Goal: Complete application form

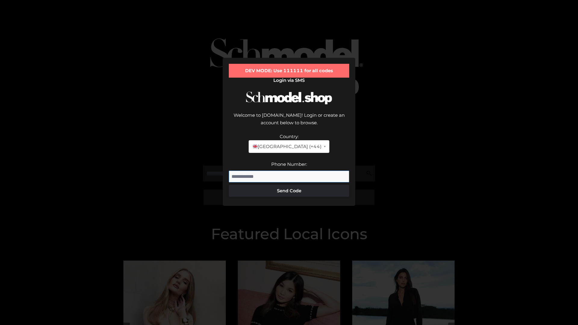
click at [289, 171] on input "Phone Number:" at bounding box center [289, 177] width 121 height 12
type input "**********"
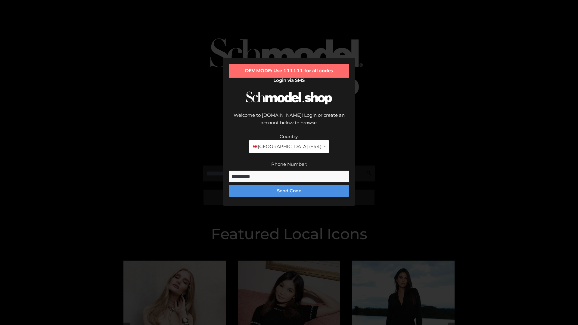
click at [289, 185] on button "Send Code" at bounding box center [289, 191] width 121 height 12
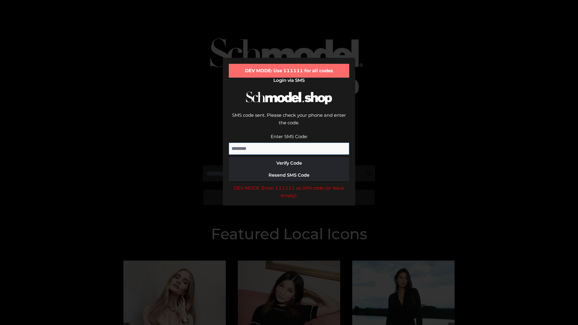
click at [289, 143] on input "Enter SMS Code:" at bounding box center [289, 149] width 121 height 12
type input "******"
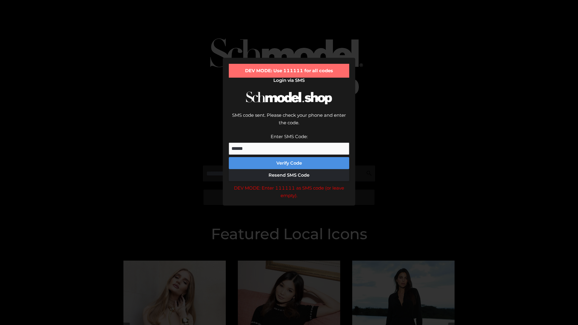
click at [289, 157] on button "Verify Code" at bounding box center [289, 163] width 121 height 12
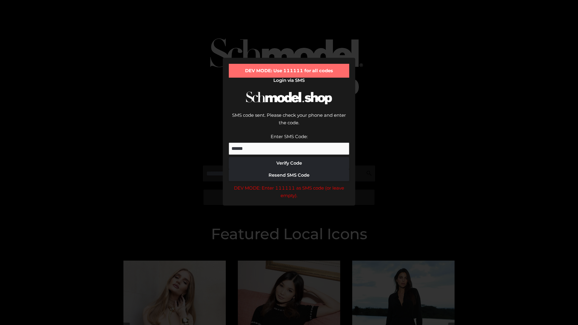
click at [289, 184] on div "DEV MODE: Enter 111111 as SMS code (or leave empty)." at bounding box center [289, 191] width 121 height 15
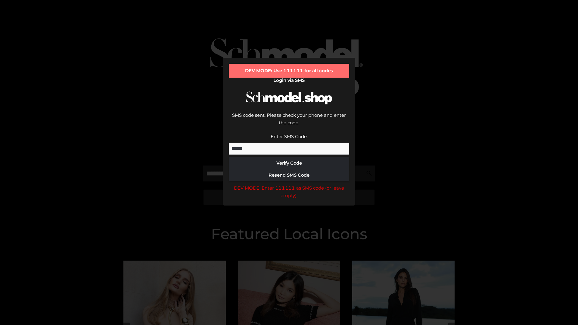
click at [289, 184] on div "DEV MODE: Enter 111111 as SMS code (or leave empty)." at bounding box center [289, 191] width 121 height 15
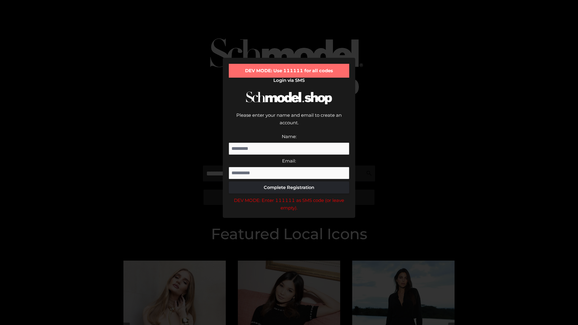
click at [289, 197] on div "DEV MODE: Enter 111111 as SMS code (or leave empty)." at bounding box center [289, 204] width 121 height 15
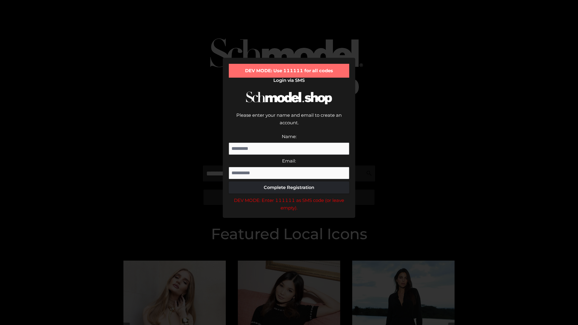
click at [289, 197] on div "DEV MODE: Enter 111111 as SMS code (or leave empty)." at bounding box center [289, 204] width 121 height 15
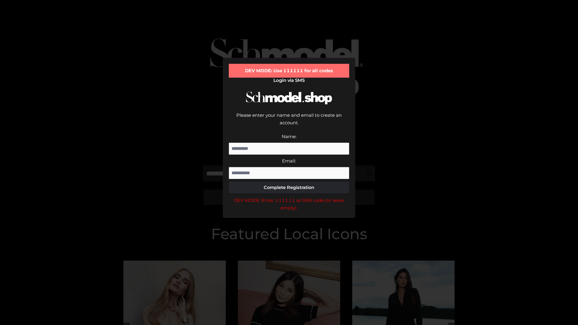
click at [289, 197] on div "DEV MODE: Enter 111111 as SMS code (or leave empty)." at bounding box center [289, 204] width 121 height 15
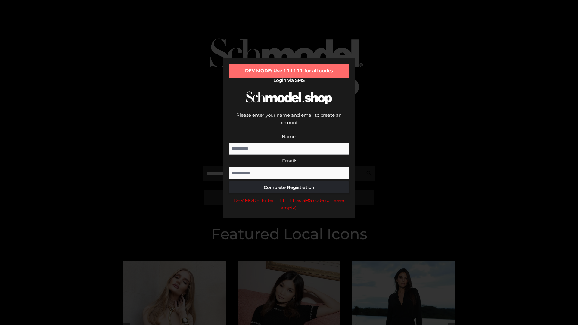
click at [289, 197] on div "DEV MODE: Enter 111111 as SMS code (or leave empty)." at bounding box center [289, 204] width 121 height 15
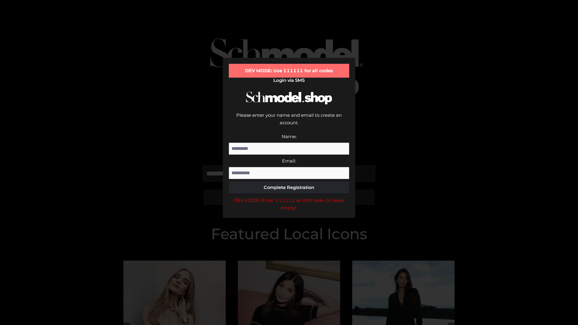
scroll to position [0, 15]
click at [289, 197] on div "DEV MODE: Enter 111111 as SMS code (or leave empty)." at bounding box center [289, 204] width 121 height 15
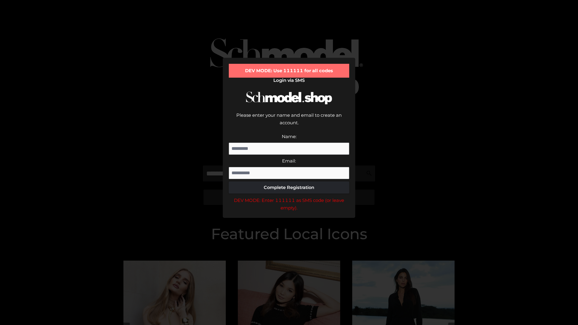
click at [289, 197] on div "DEV MODE: Enter 111111 as SMS code (or leave empty)." at bounding box center [289, 204] width 121 height 15
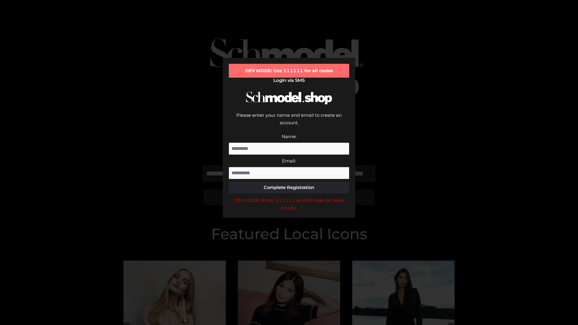
scroll to position [0, 53]
click at [289, 197] on div "DEV MODE: Enter 111111 as SMS code (or leave empty)." at bounding box center [289, 204] width 121 height 15
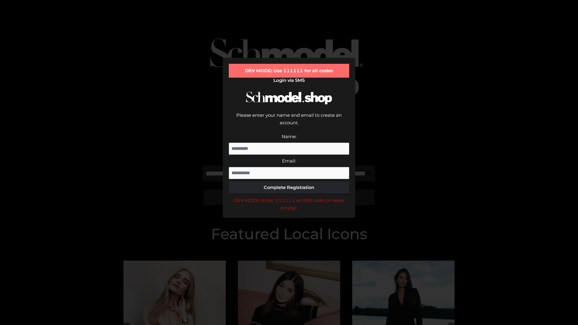
click at [289, 197] on div "DEV MODE: Enter 111111 as SMS code (or leave empty)." at bounding box center [289, 204] width 121 height 15
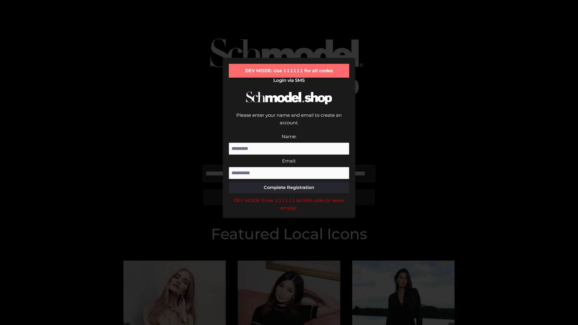
scroll to position [0, 87]
click at [289, 197] on div "DEV MODE: Enter 111111 as SMS code (or leave empty)." at bounding box center [289, 204] width 121 height 15
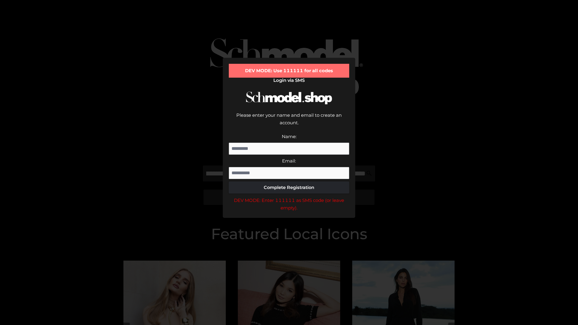
click at [289, 197] on div "DEV MODE: Enter 111111 as SMS code (or leave empty)." at bounding box center [289, 204] width 121 height 15
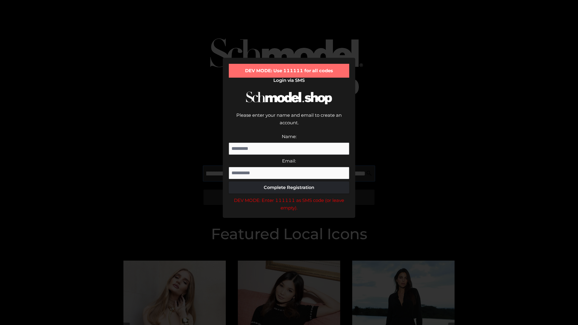
scroll to position [0, 124]
click at [289, 197] on div "DEV MODE: Enter 111111 as SMS code (or leave empty)." at bounding box center [289, 204] width 121 height 15
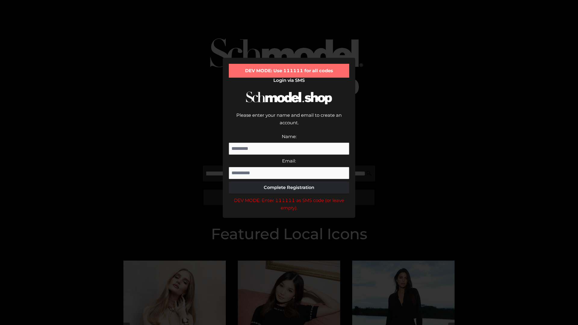
click at [289, 197] on div "DEV MODE: Enter 111111 as SMS code (or leave empty)." at bounding box center [289, 204] width 121 height 15
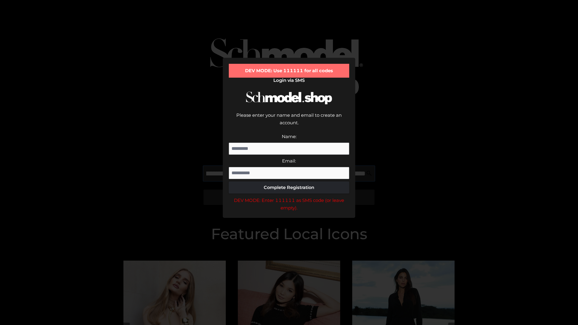
scroll to position [0, 162]
click at [289, 197] on div "DEV MODE: Enter 111111 as SMS code (or leave empty)." at bounding box center [289, 204] width 121 height 15
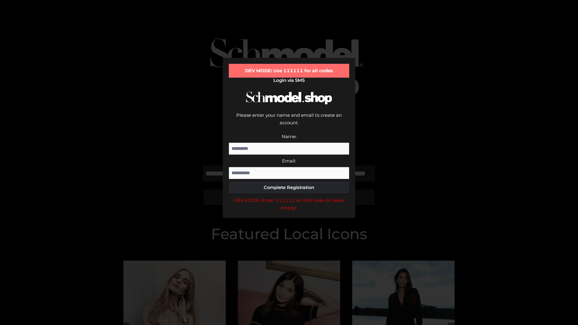
click at [289, 197] on div "DEV MODE: Enter 111111 as SMS code (or leave empty)." at bounding box center [289, 204] width 121 height 15
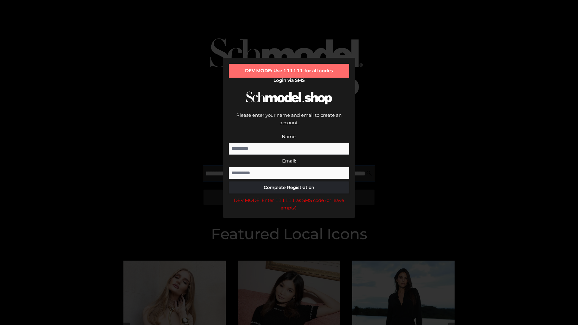
scroll to position [0, 196]
click at [289, 197] on div "DEV MODE: Enter 111111 as SMS code (or leave empty)." at bounding box center [289, 204] width 121 height 15
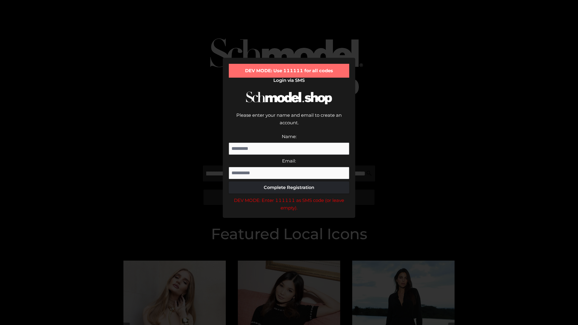
click at [289, 197] on div "DEV MODE: Enter 111111 as SMS code (or leave empty)." at bounding box center [289, 204] width 121 height 15
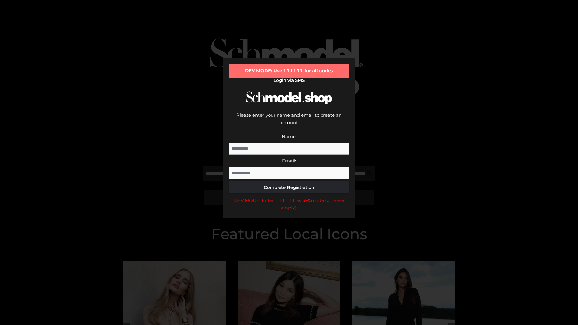
scroll to position [0, 233]
click at [289, 197] on div "DEV MODE: Enter 111111 as SMS code (or leave empty)." at bounding box center [289, 204] width 121 height 15
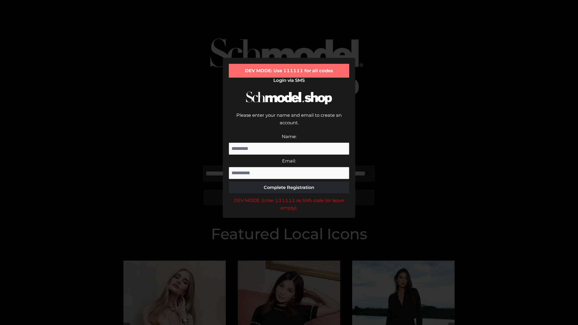
click at [289, 197] on div "DEV MODE: Enter 111111 as SMS code (or leave empty)." at bounding box center [289, 204] width 121 height 15
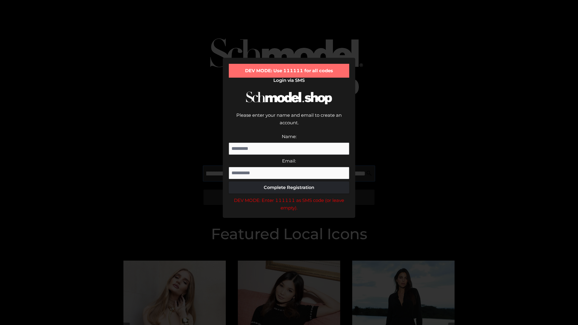
scroll to position [0, 271]
click at [289, 197] on div "DEV MODE: Enter 111111 as SMS code (or leave empty)." at bounding box center [289, 204] width 121 height 15
type input "**********"
